Goal: Contribute content: Contribute content

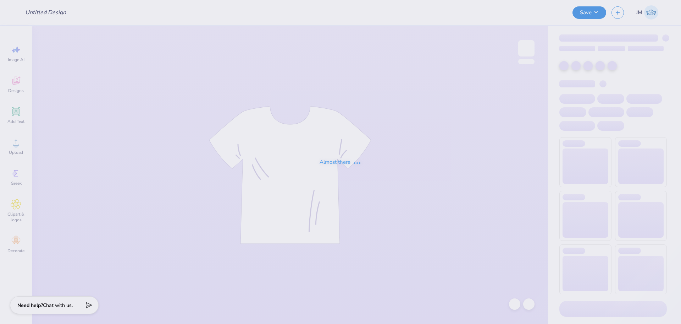
type input "2025 Hoodie"
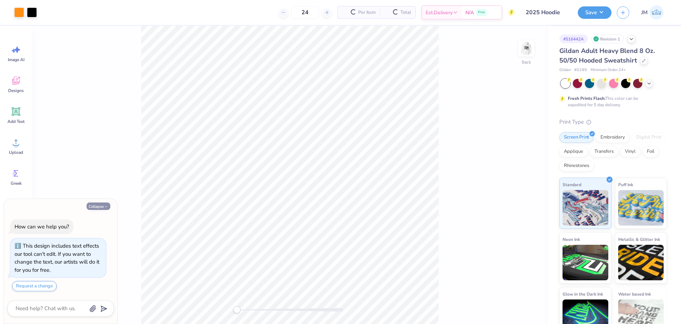
click at [100, 206] on button "Collapse" at bounding box center [99, 205] width 24 height 7
type textarea "x"
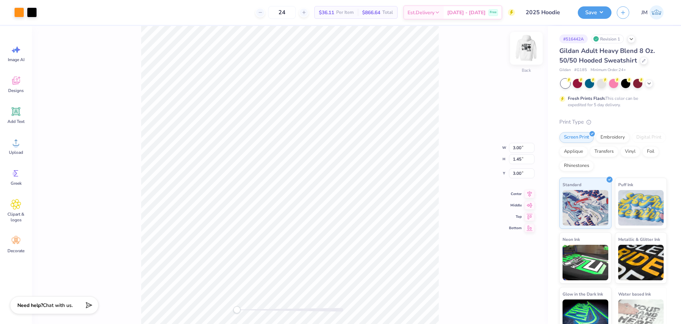
click at [528, 48] on img at bounding box center [527, 48] width 28 height 28
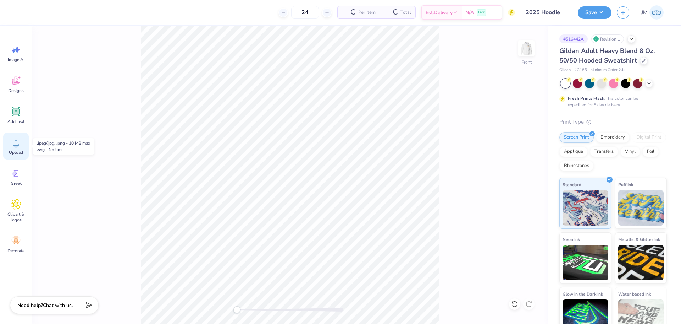
click at [16, 148] on div "Upload" at bounding box center [16, 146] width 26 height 27
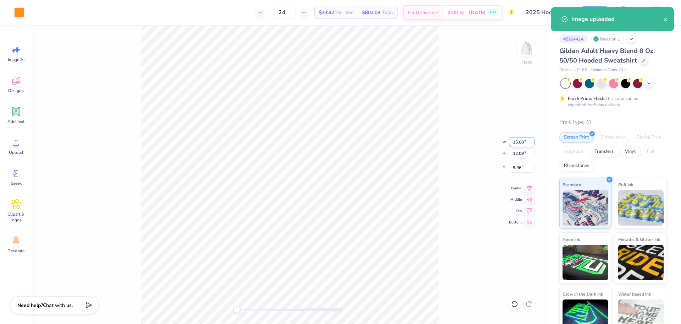
click at [514, 140] on input "15.00" at bounding box center [522, 142] width 26 height 10
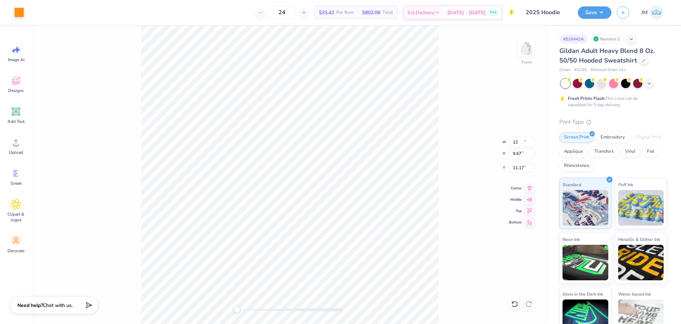
type input "12.00"
type input "9.67"
click at [520, 169] on input "11.17" at bounding box center [522, 168] width 26 height 10
type input "6"
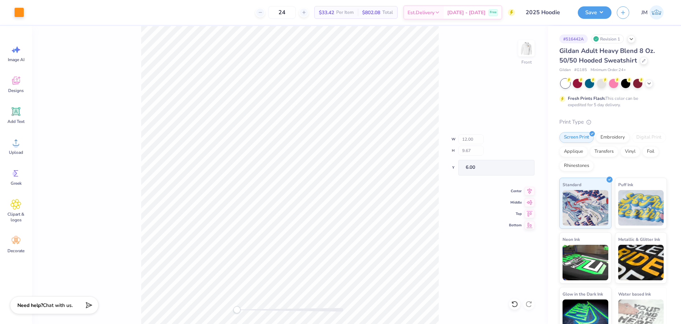
click at [239, 307] on div "Front W 12.00 H 9.67 Y 6.00 Center Middle Top Bottom" at bounding box center [290, 175] width 516 height 298
drag, startPoint x: 238, startPoint y: 309, endPoint x: 245, endPoint y: 309, distance: 6.8
click at [246, 307] on div "Accessibility label" at bounding box center [245, 309] width 7 height 7
drag, startPoint x: 248, startPoint y: 308, endPoint x: 279, endPoint y: 308, distance: 30.5
click at [279, 308] on div "Accessibility label" at bounding box center [278, 309] width 7 height 7
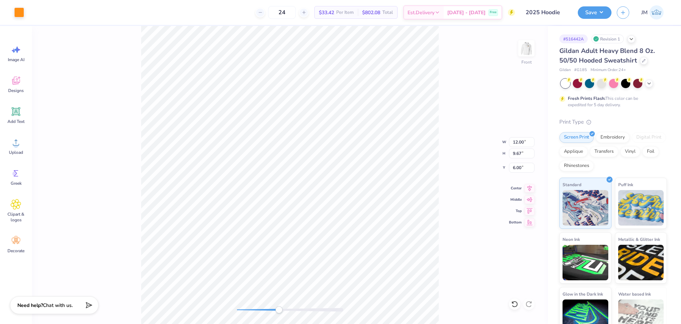
click at [276, 310] on div "Accessibility label" at bounding box center [278, 309] width 7 height 7
click at [206, 303] on div "Front W 12.00 12.00 " H 9.67 9.67 " Y 6.00 6.00 " Center Middle Top Bottom" at bounding box center [290, 175] width 516 height 298
click at [530, 188] on icon at bounding box center [530, 187] width 10 height 9
click at [597, 12] on button "Save" at bounding box center [595, 11] width 34 height 12
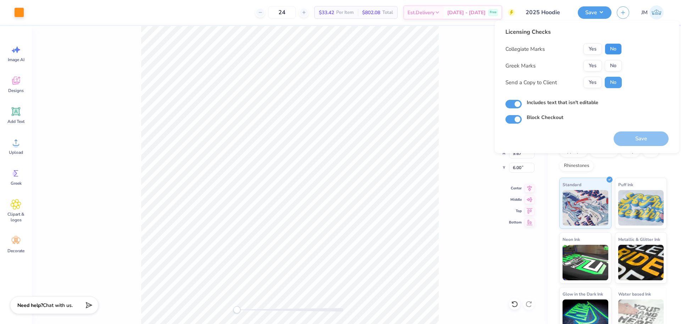
click at [616, 52] on button "No" at bounding box center [613, 48] width 17 height 11
drag, startPoint x: 641, startPoint y: 134, endPoint x: 644, endPoint y: 134, distance: 3.6
click at [641, 134] on button "Save" at bounding box center [641, 138] width 55 height 15
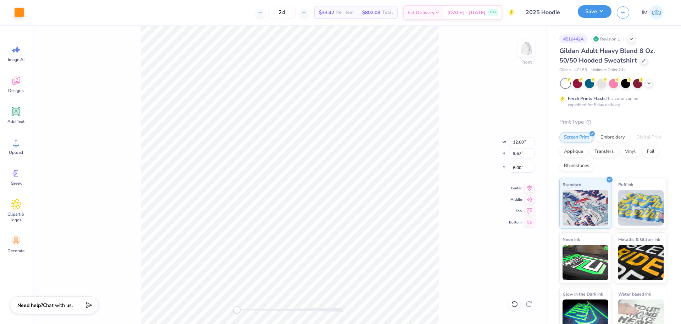
click at [583, 10] on button "Save" at bounding box center [595, 11] width 34 height 12
click at [202, 292] on div "Front" at bounding box center [290, 175] width 516 height 298
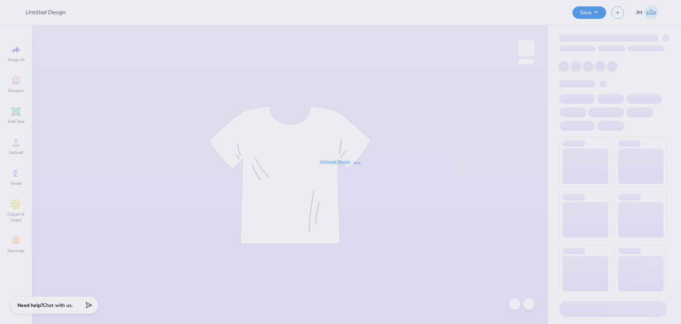
type input "CF Hat"
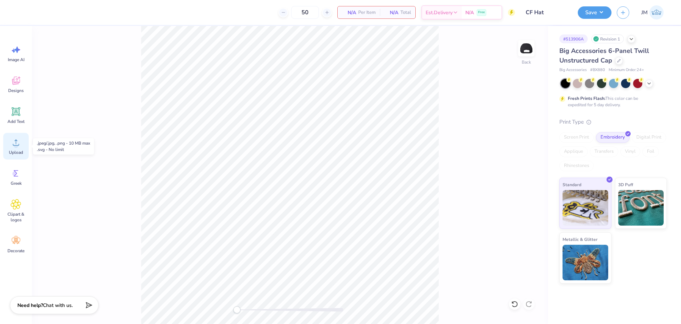
click at [11, 143] on icon at bounding box center [16, 142] width 11 height 11
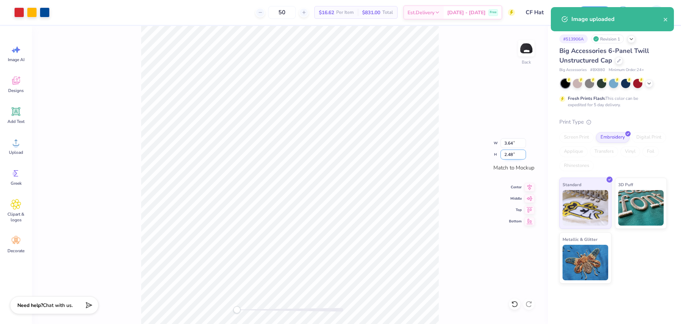
click at [509, 157] on input "2.48" at bounding box center [514, 154] width 26 height 10
type input "2.5"
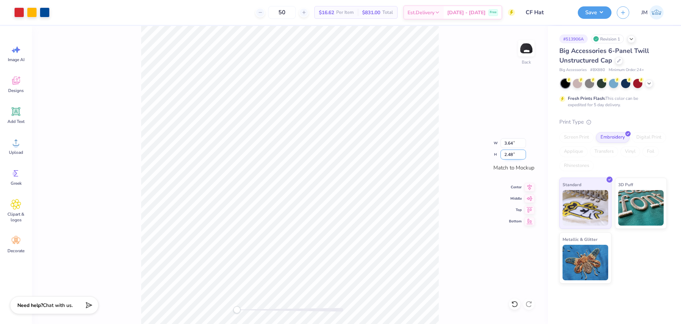
click at [509, 155] on input "2.48" at bounding box center [514, 154] width 26 height 10
type input "2.5"
click at [439, 159] on div "Back W 3.64 3.64 " H 2.48 2.48 " Match to Mockup Center Middle Top Bottom" at bounding box center [290, 175] width 516 height 298
click at [530, 186] on icon at bounding box center [530, 186] width 10 height 9
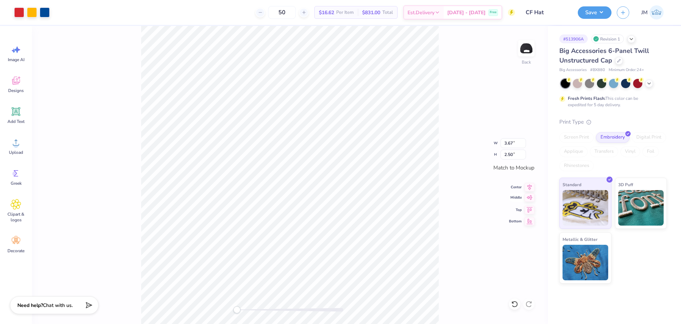
click at [530, 197] on icon at bounding box center [530, 197] width 10 height 9
click at [448, 218] on div "Back W 3.67 3.67 " H 2.50 2.50 " Match to Mockup Center Middle Top Bottom" at bounding box center [290, 175] width 516 height 298
click at [591, 6] on button "Save" at bounding box center [595, 11] width 34 height 12
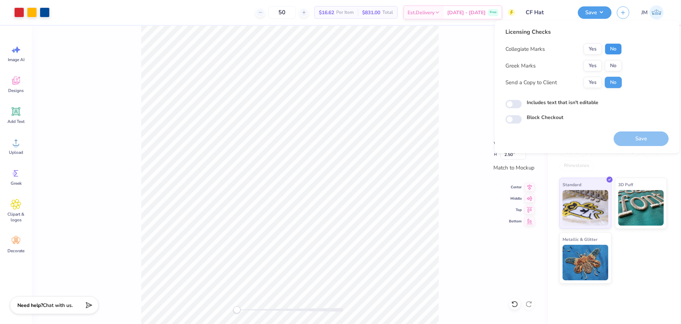
drag, startPoint x: 617, startPoint y: 49, endPoint x: 615, endPoint y: 59, distance: 9.7
click at [617, 50] on button "No" at bounding box center [613, 48] width 17 height 11
click at [616, 66] on button "No" at bounding box center [613, 65] width 17 height 11
click at [639, 139] on button "Save" at bounding box center [641, 138] width 55 height 15
